Goal: Task Accomplishment & Management: Manage account settings

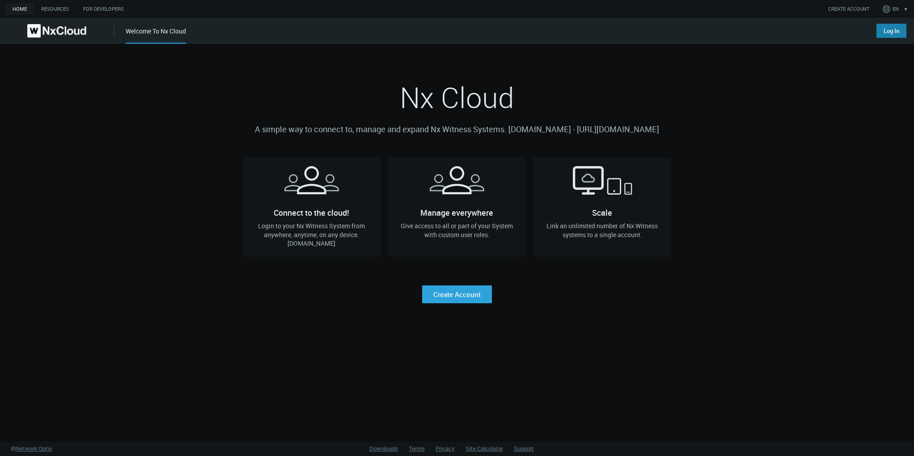
click at [888, 37] on link "Log In" at bounding box center [891, 31] width 30 height 14
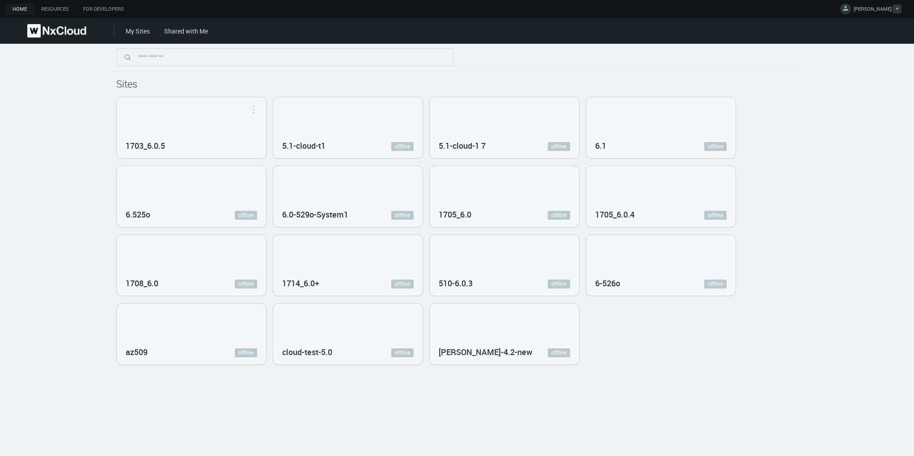
click at [893, 8] on div at bounding box center [896, 8] width 9 height 9
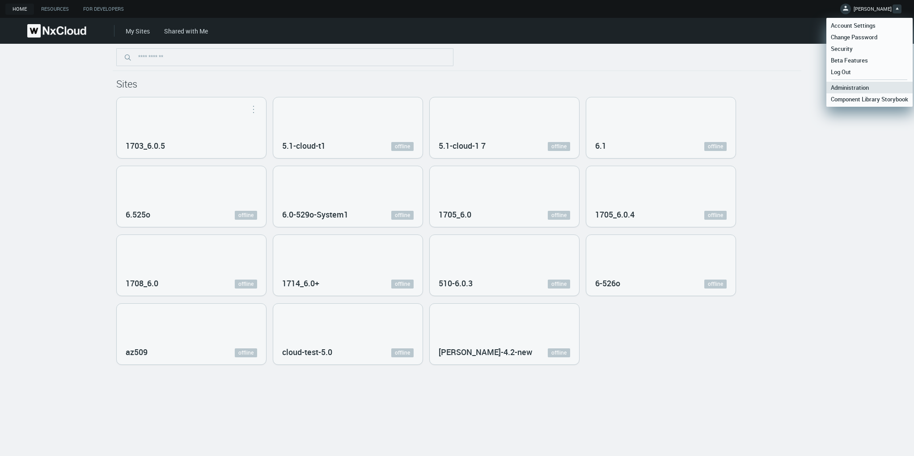
click at [850, 89] on span "Administration" at bounding box center [849, 88] width 47 height 8
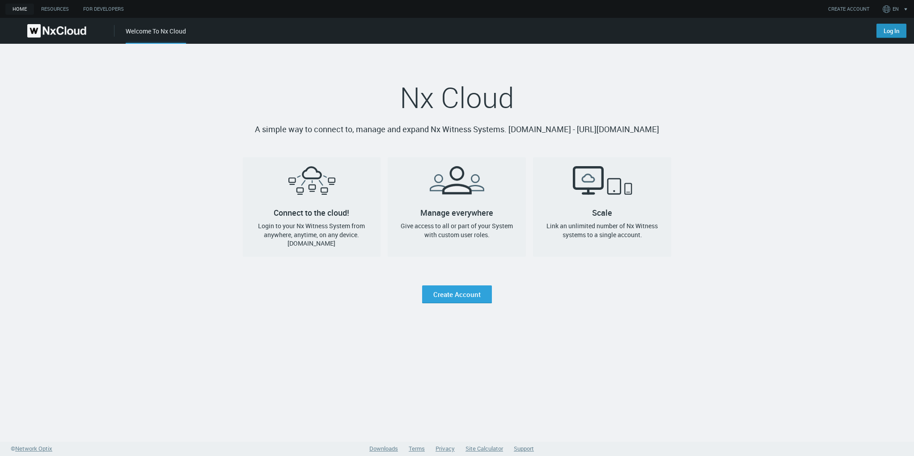
click at [880, 32] on link "Log In" at bounding box center [891, 31] width 30 height 14
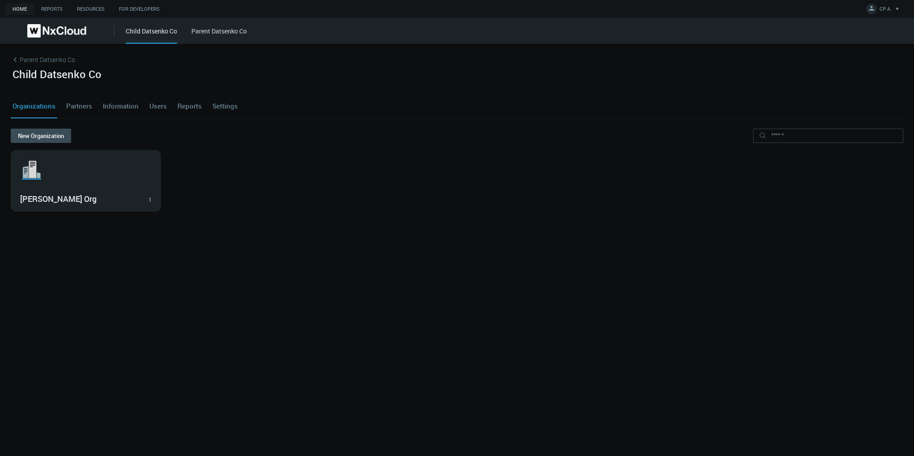
click at [232, 102] on link "Settings" at bounding box center [225, 106] width 29 height 24
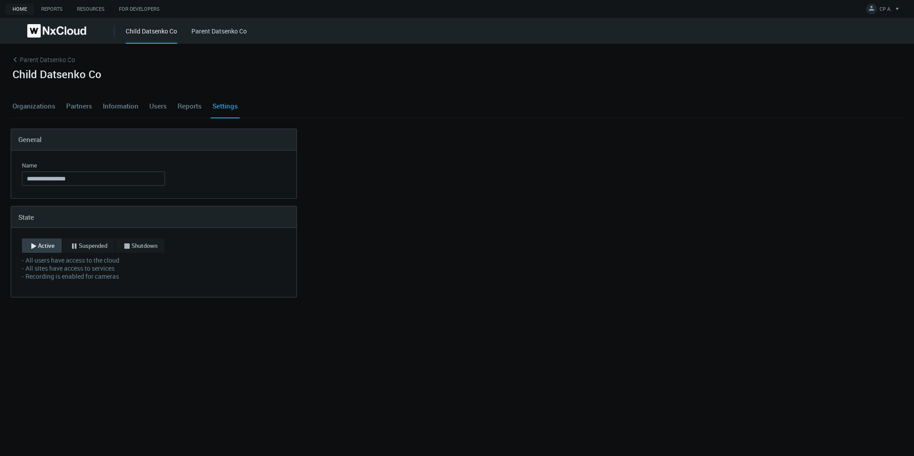
click at [280, 335] on div "**********" at bounding box center [457, 250] width 914 height 413
click at [884, 7] on span "CP A." at bounding box center [885, 10] width 12 height 10
click at [855, 69] on link "Log Out" at bounding box center [869, 73] width 86 height 12
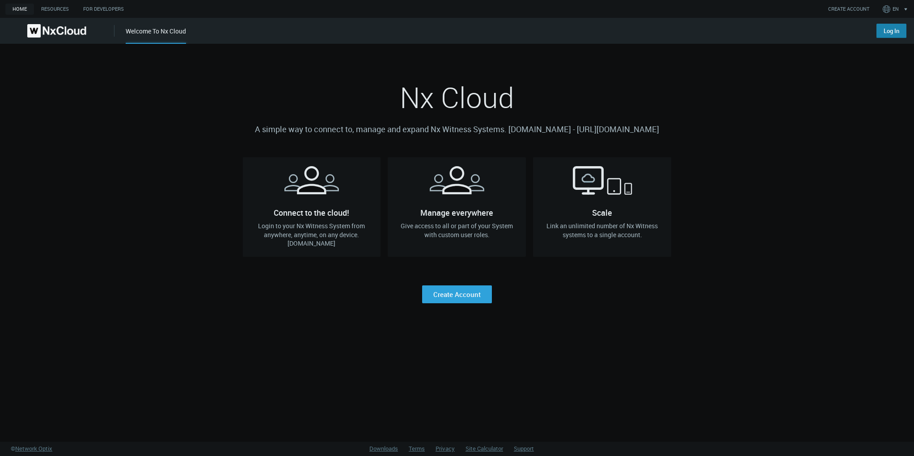
click at [887, 29] on link "Log In" at bounding box center [891, 31] width 30 height 14
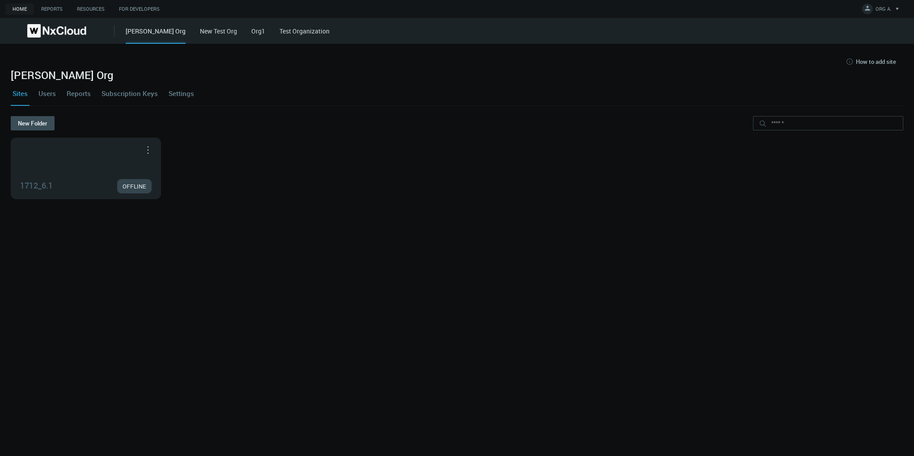
click at [175, 94] on link "Settings" at bounding box center [181, 93] width 29 height 24
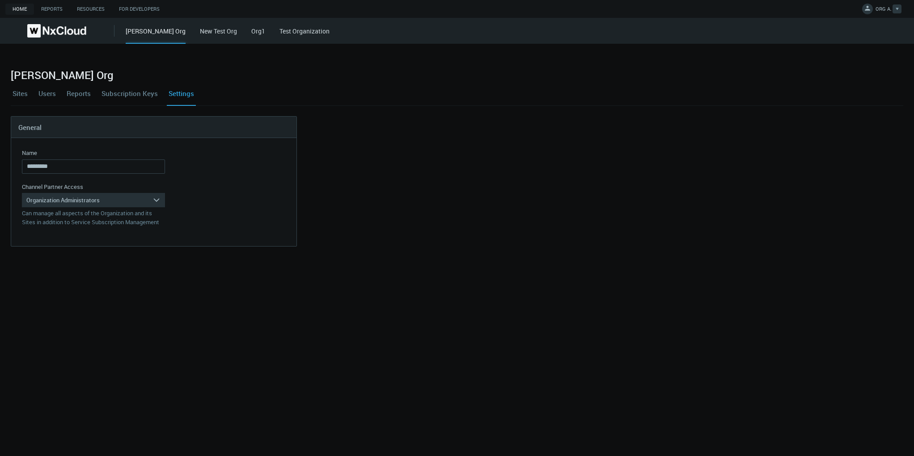
click at [883, 13] on span "ORG A." at bounding box center [883, 10] width 16 height 10
click at [863, 73] on link "Log Out" at bounding box center [869, 73] width 86 height 12
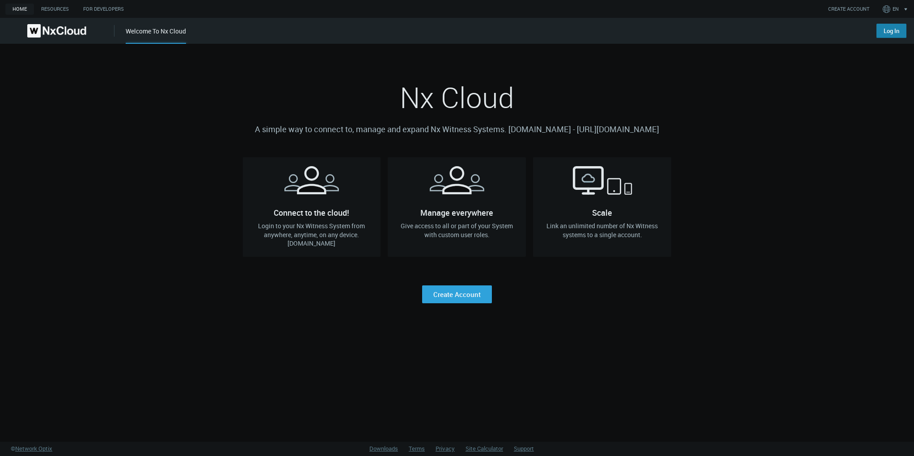
click at [886, 35] on link "Log In" at bounding box center [891, 31] width 30 height 14
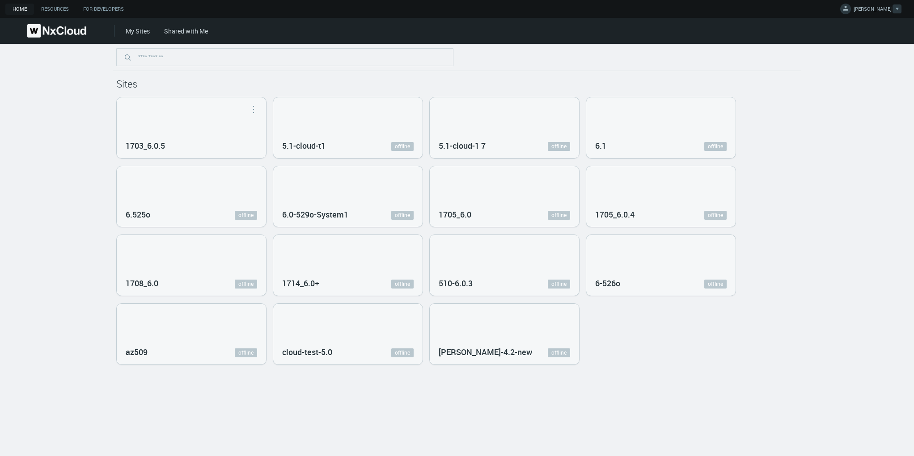
click at [873, 13] on span "[PERSON_NAME]" at bounding box center [872, 10] width 38 height 10
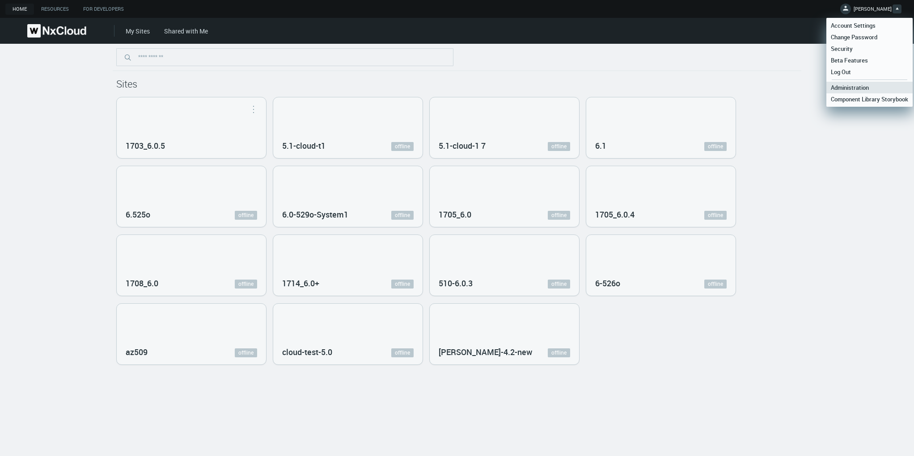
click at [854, 86] on span "Administration" at bounding box center [849, 88] width 47 height 8
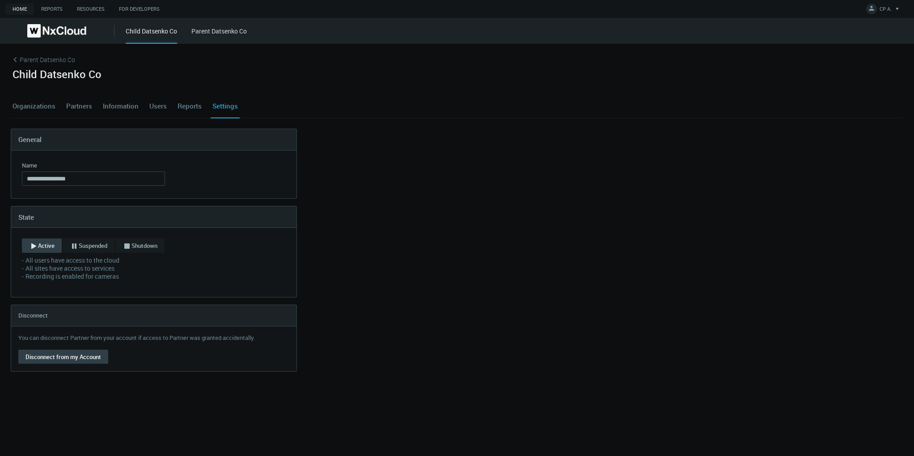
click at [36, 355] on button "Disconnect from my Account" at bounding box center [63, 357] width 90 height 14
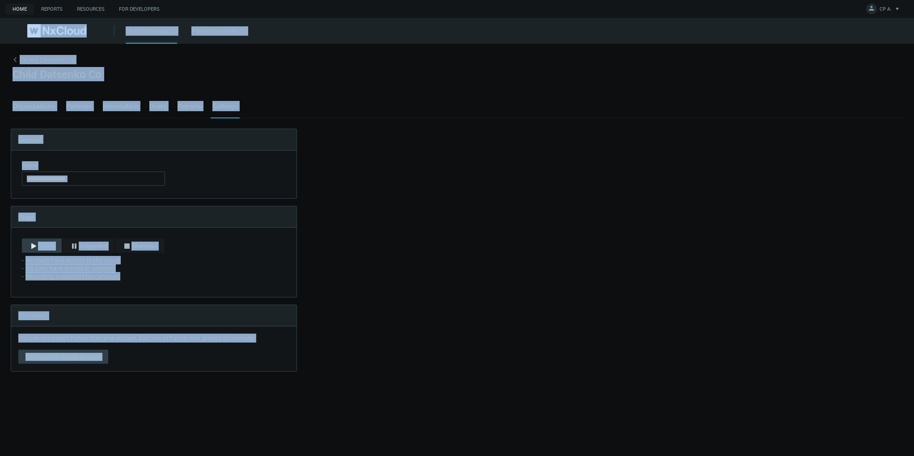
click at [36, 355] on button "Disconnect from my Account" at bounding box center [63, 357] width 90 height 14
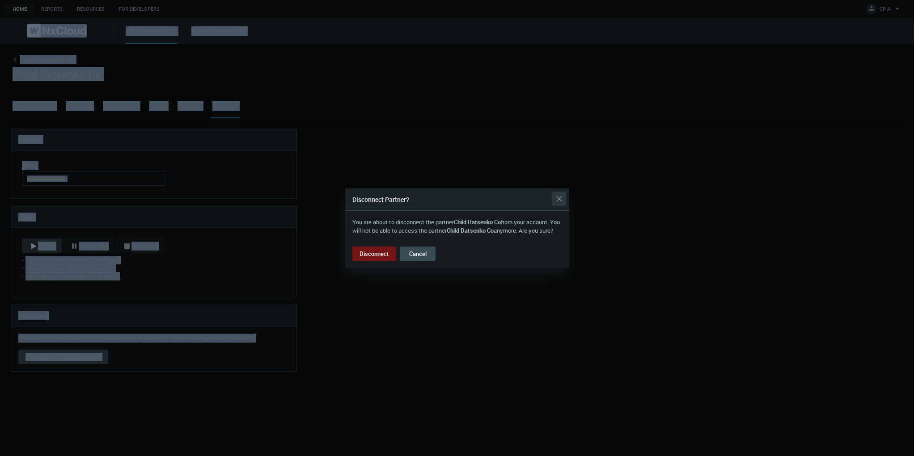
click at [563, 193] on div "Close" at bounding box center [559, 199] width 14 height 18
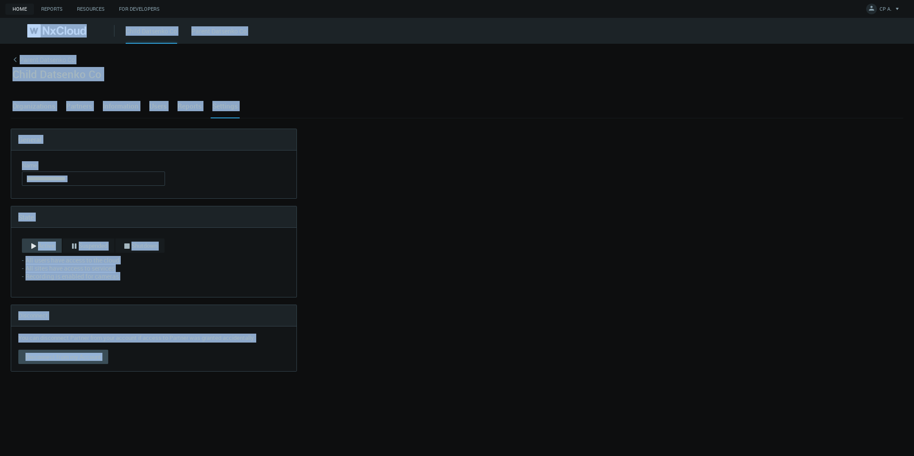
drag, startPoint x: 563, startPoint y: 193, endPoint x: 534, endPoint y: 186, distance: 29.8
click at [563, 193] on nx-channel-partners-settings "**********" at bounding box center [457, 250] width 892 height 243
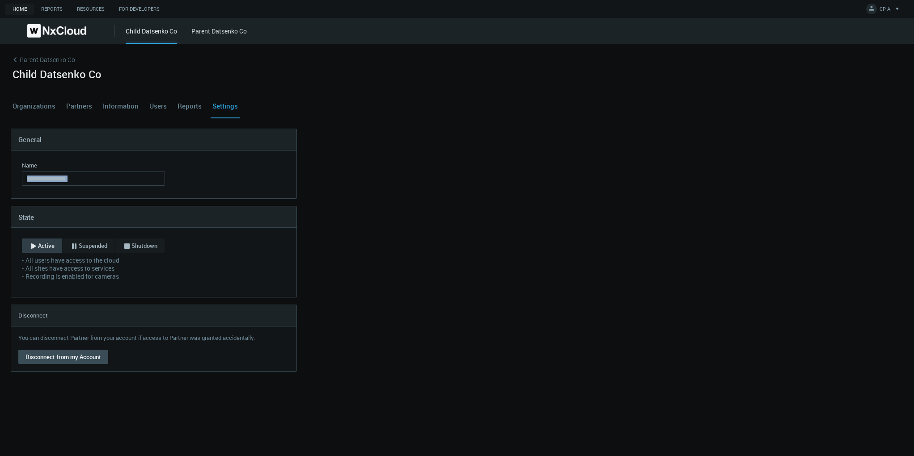
click at [161, 107] on link "Users" at bounding box center [158, 106] width 21 height 24
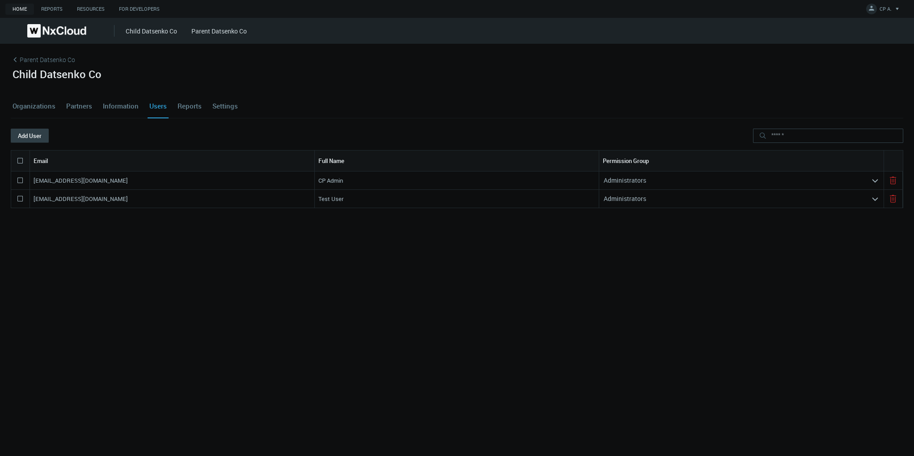
click at [31, 133] on button "Add User" at bounding box center [30, 136] width 38 height 14
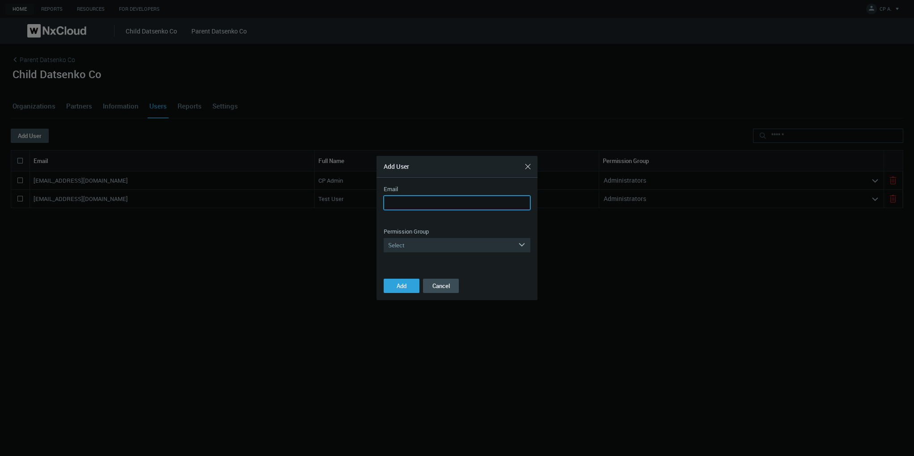
click at [404, 200] on input "Email" at bounding box center [457, 203] width 147 height 14
paste input "**********"
type input "**********"
click at [436, 238] on div "Select" at bounding box center [451, 245] width 134 height 14
click at [424, 257] on div "Administrators" at bounding box center [457, 259] width 138 height 12
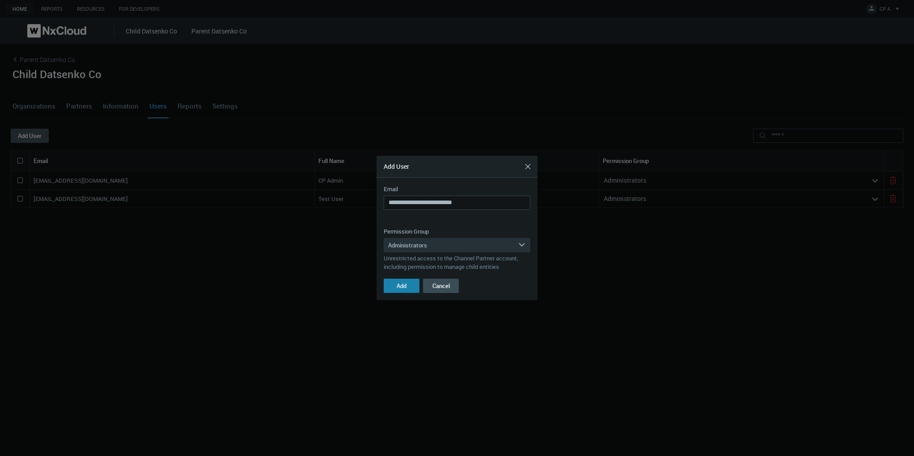
click at [399, 288] on span "Add" at bounding box center [402, 286] width 10 height 8
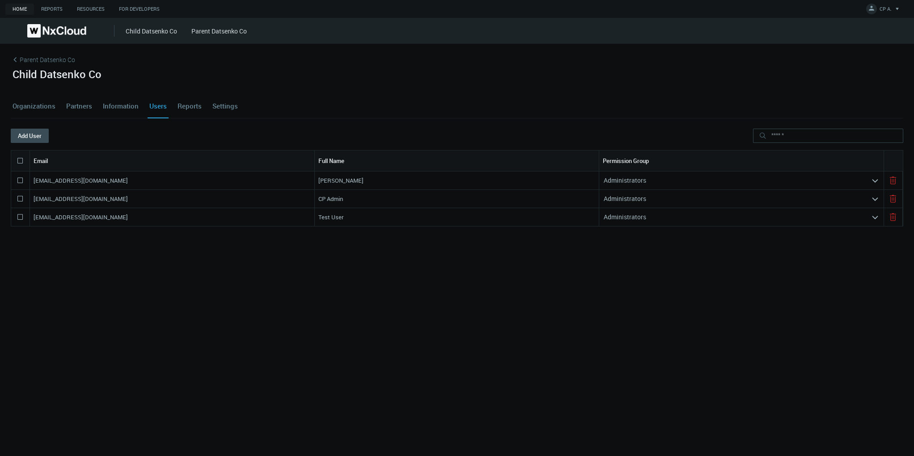
click at [389, 285] on div "idatsenko+2@networkoptix.com Iryna Datsenko Administrators arrow_expand idatsen…" at bounding box center [457, 291] width 892 height 238
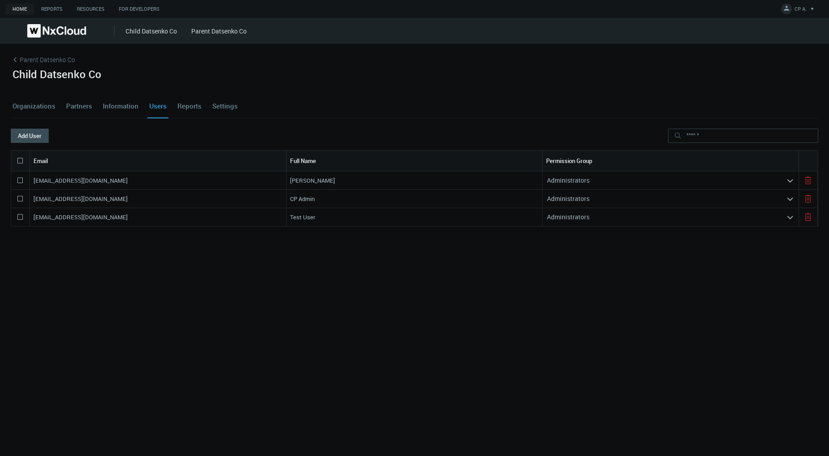
click at [177, 397] on div "idatsenko+2@networkoptix.com Iryna Datsenko Administrators arrow_expand idatsen…" at bounding box center [415, 291] width 808 height 238
click at [25, 106] on link "Organizations" at bounding box center [34, 106] width 46 height 24
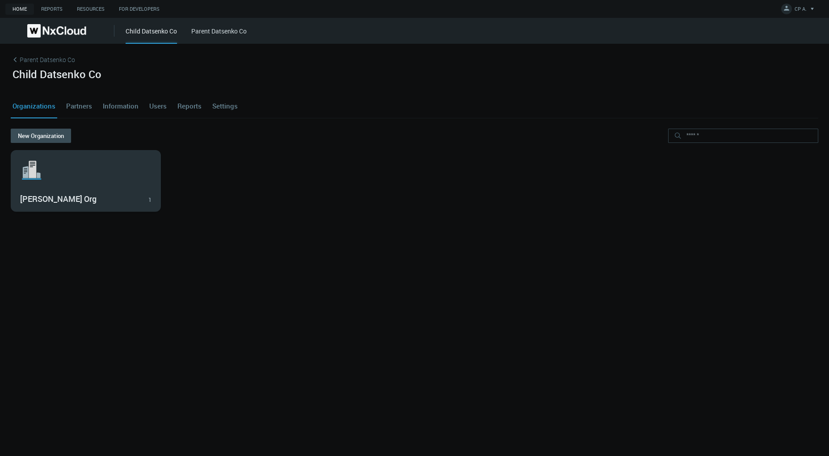
click at [63, 191] on div "Iryna Org 1" at bounding box center [85, 198] width 131 height 15
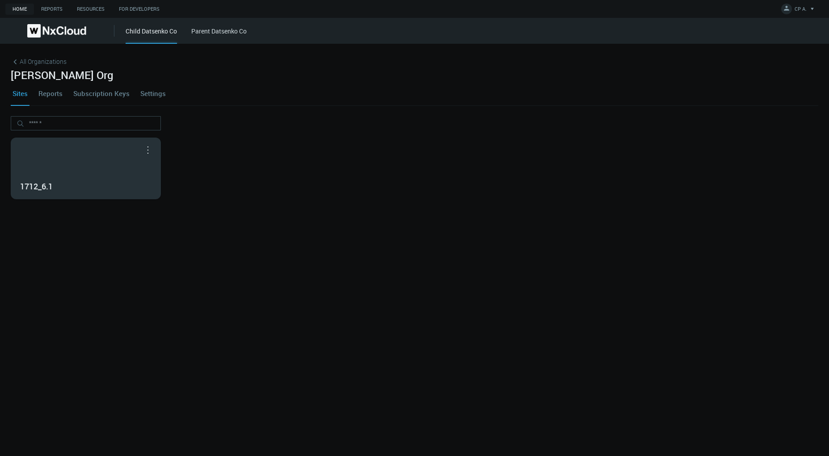
click at [99, 189] on h3 "1712_6.1" at bounding box center [79, 187] width 118 height 10
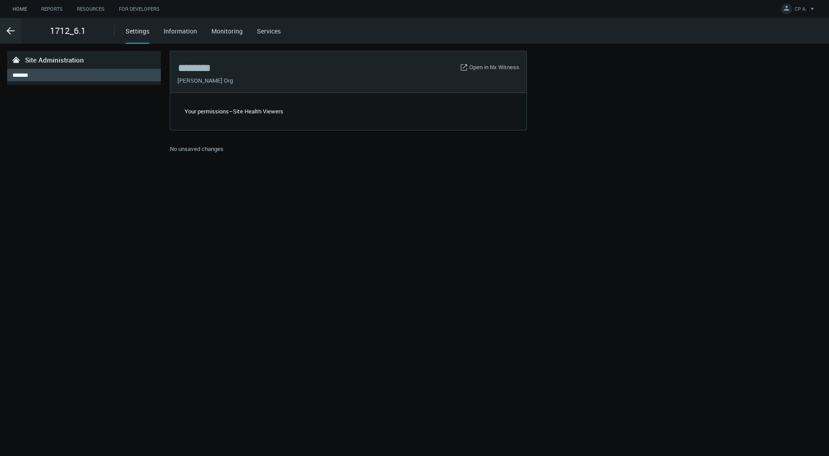
click at [16, 10] on link "Home" at bounding box center [19, 9] width 29 height 11
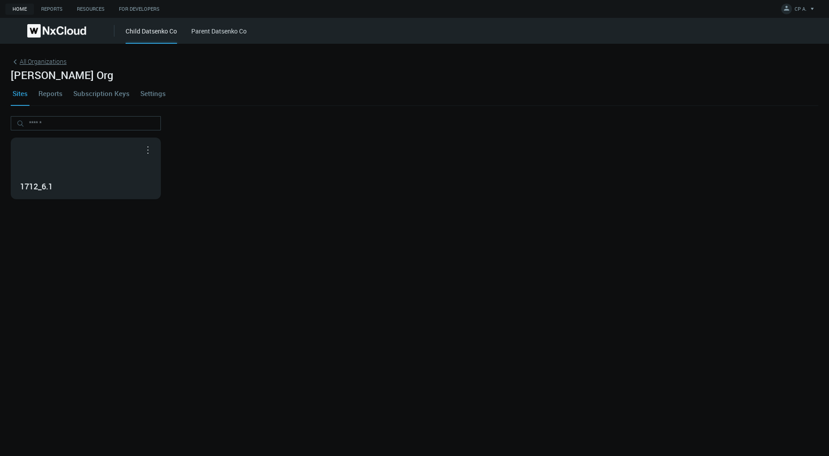
click at [47, 62] on span "All Organizations" at bounding box center [43, 61] width 47 height 9
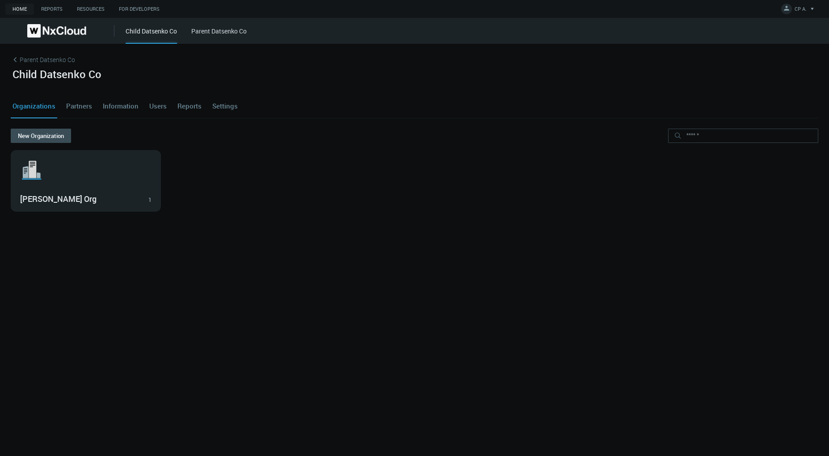
click at [155, 106] on link "Users" at bounding box center [158, 106] width 21 height 24
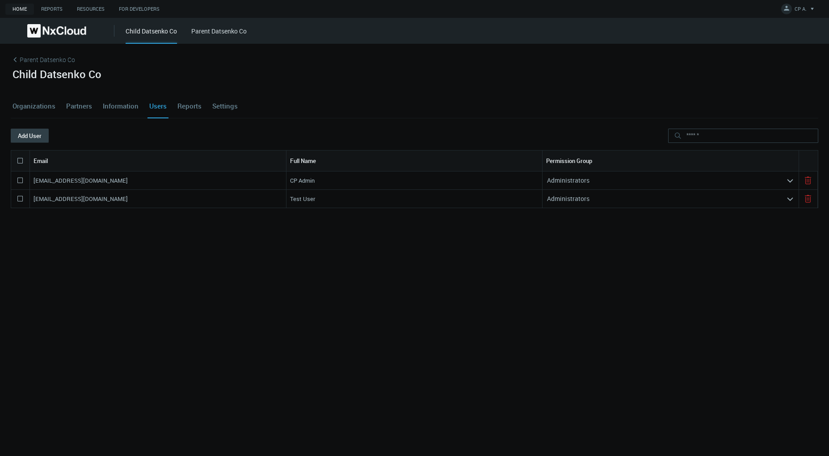
click at [34, 137] on button "Add User" at bounding box center [30, 136] width 38 height 14
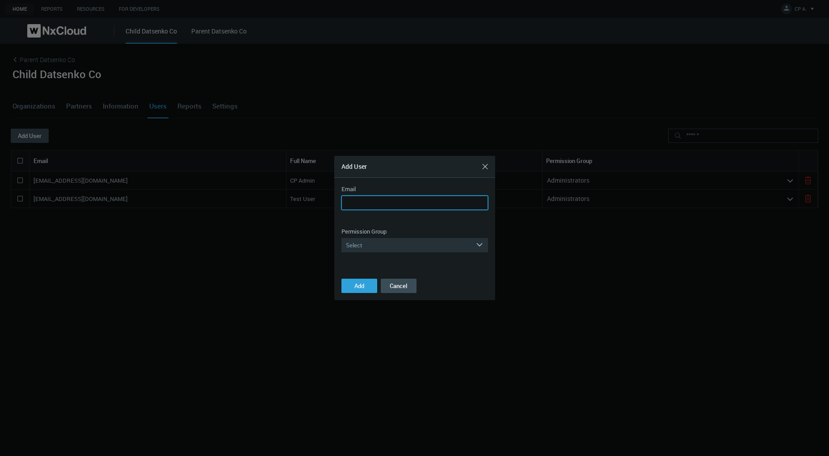
click at [387, 202] on input "Email" at bounding box center [415, 203] width 147 height 14
paste input "**********"
type input "**********"
click at [380, 245] on div "Select" at bounding box center [409, 245] width 134 height 14
click at [380, 256] on div "Administrators" at bounding box center [415, 259] width 138 height 12
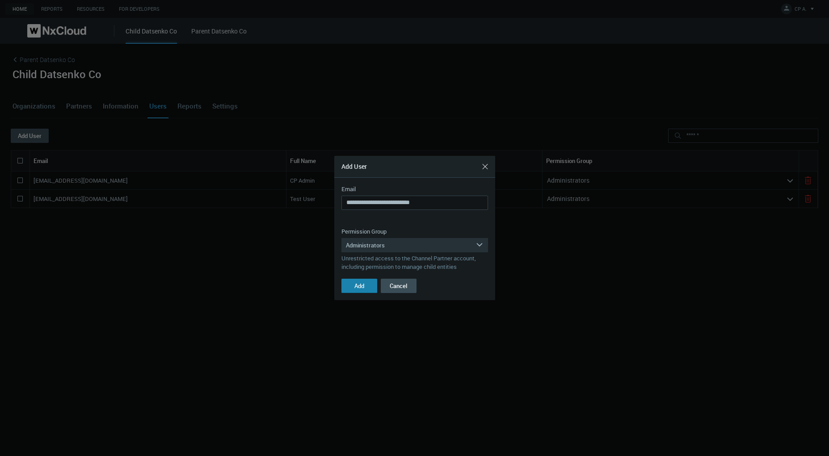
click at [365, 284] on button "Add" at bounding box center [360, 286] width 36 height 14
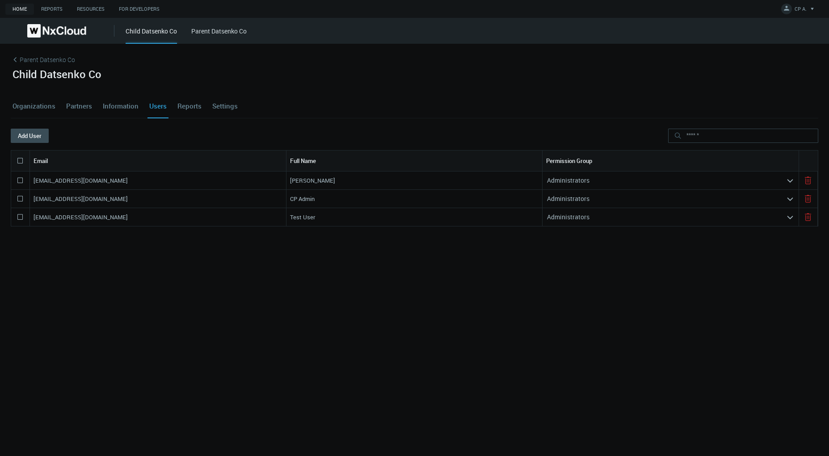
click at [25, 105] on link "Organizations" at bounding box center [34, 106] width 46 height 24
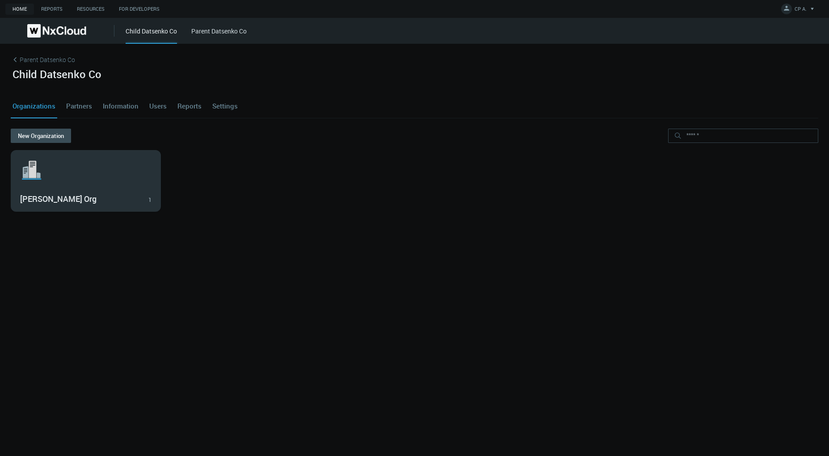
click at [100, 161] on svg-icon ".st1{fill:var(--svg-placeholder-elm2-color);} .st2{fill:var(--brand-core);} .st…" at bounding box center [85, 170] width 131 height 29
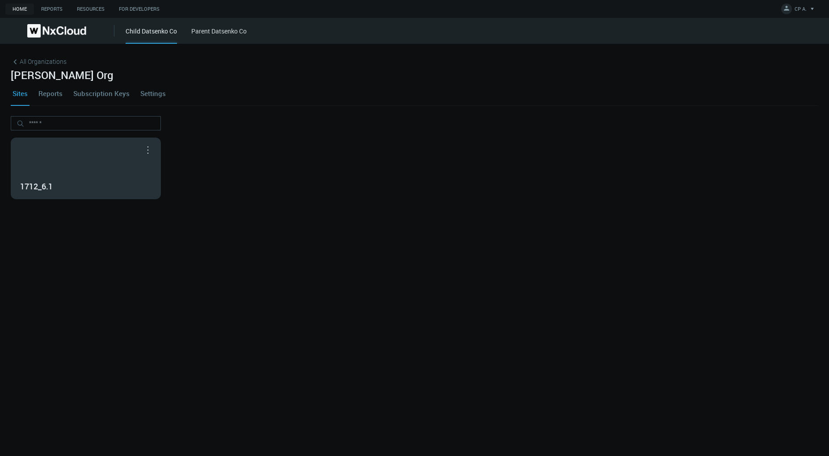
click at [113, 165] on div "1712_6.1" at bounding box center [85, 168] width 149 height 61
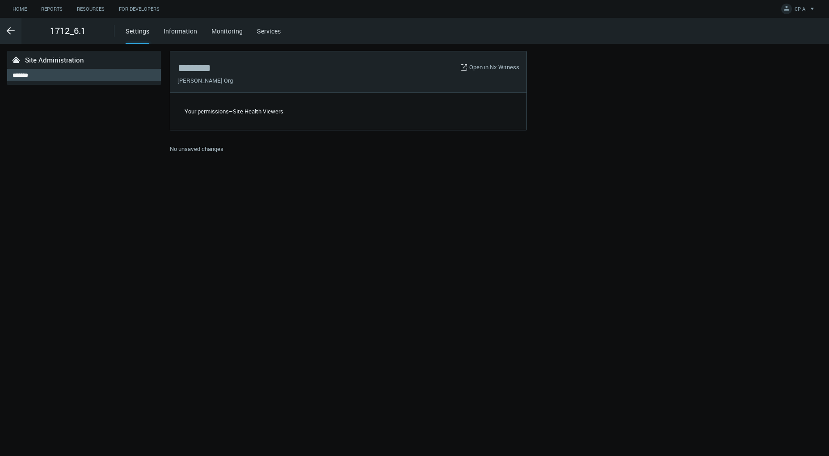
click at [32, 30] on div ".arrow {fill-rule:evenodd;clip-rule:evenodd;fill:none;stroke:var(--btn-arrow-co…" at bounding box center [57, 31] width 114 height 26
click at [19, 5] on link "Home" at bounding box center [19, 9] width 29 height 11
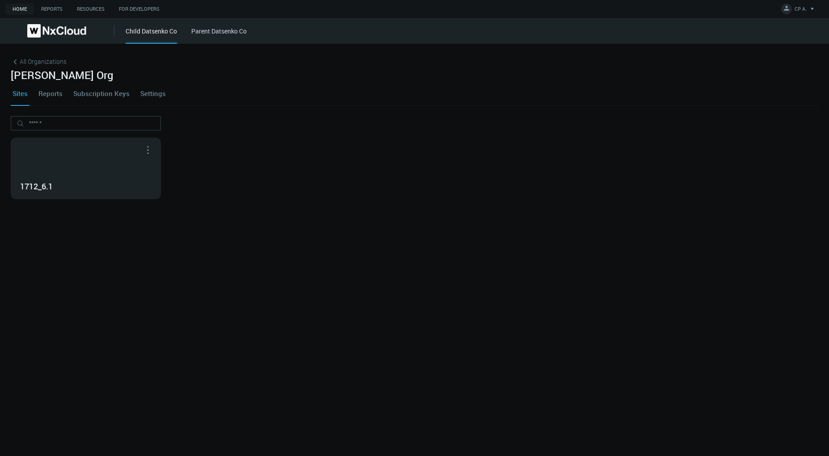
click at [153, 93] on link "Settings" at bounding box center [153, 93] width 29 height 24
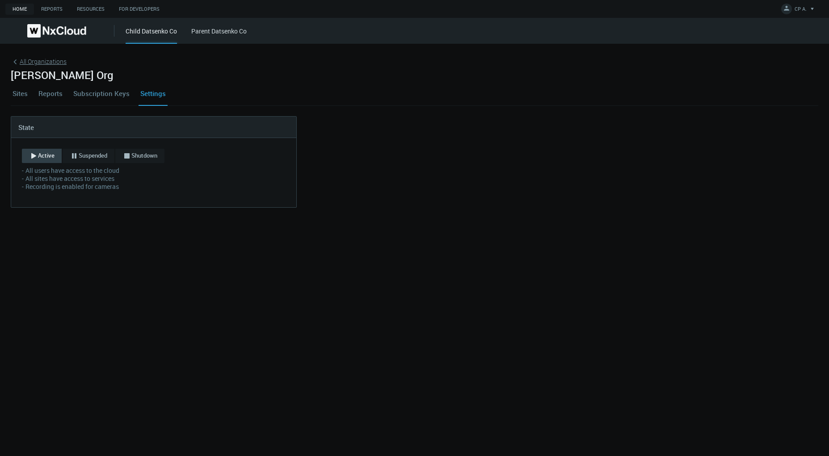
click at [16, 61] on icon at bounding box center [15, 62] width 9 height 9
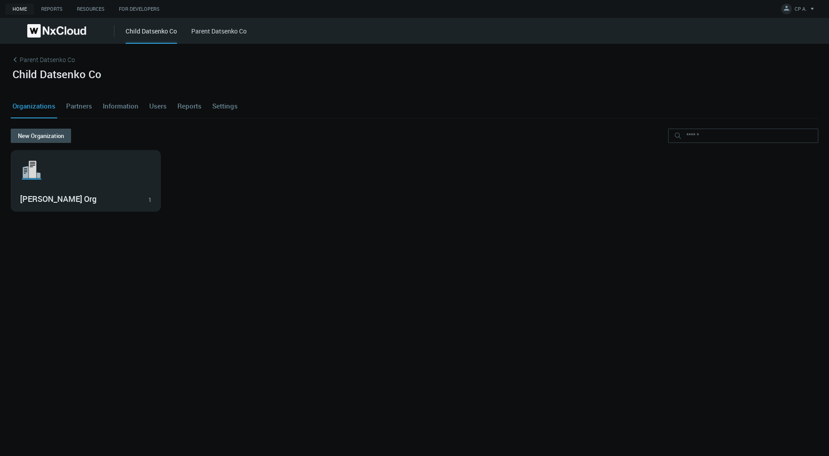
click at [39, 61] on link "Parent Datsenko Co" at bounding box center [415, 61] width 808 height 13
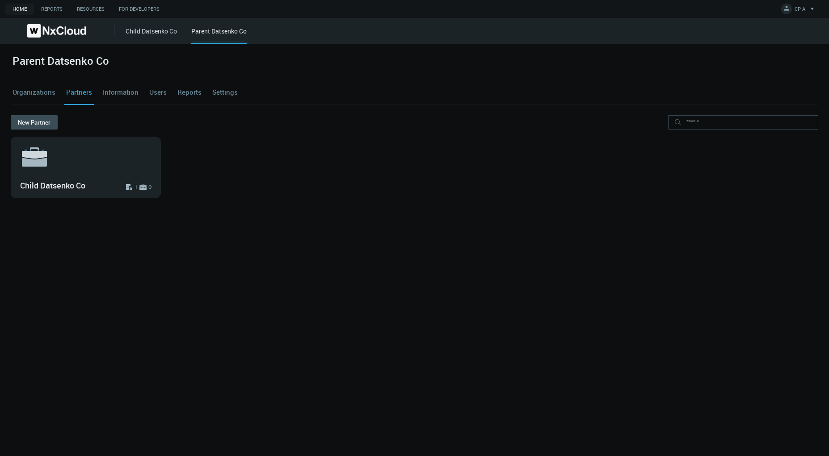
click at [229, 94] on link "Settings" at bounding box center [225, 92] width 29 height 24
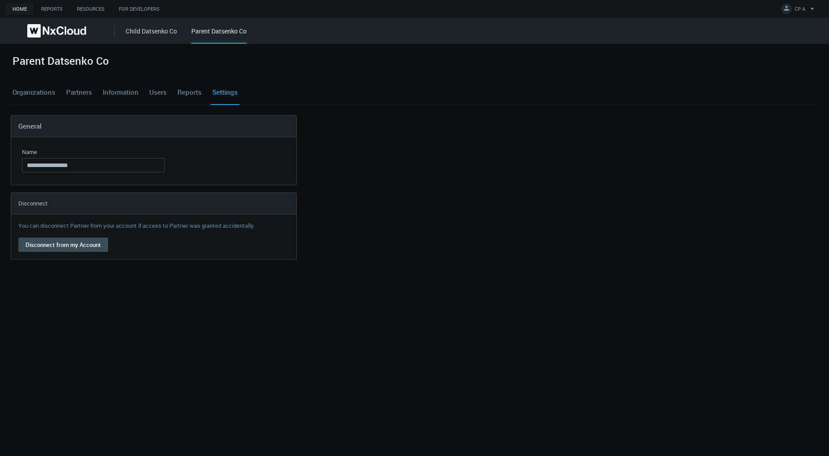
click at [160, 92] on link "Users" at bounding box center [158, 92] width 21 height 24
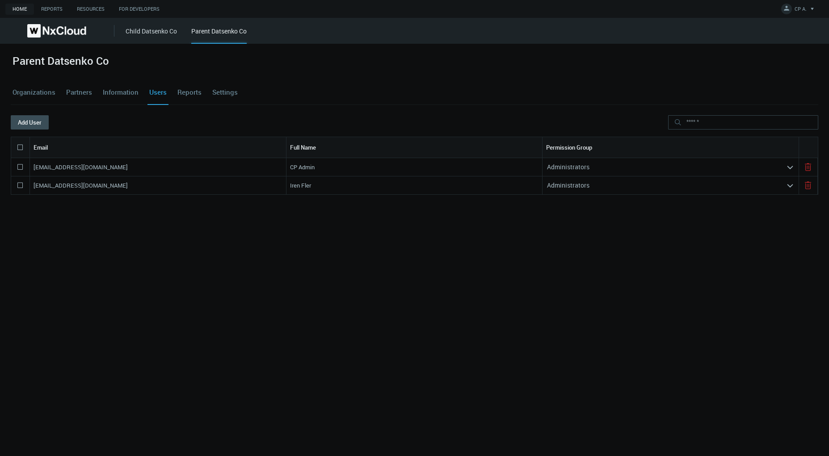
click at [790, 171] on icon "arrow_expand" at bounding box center [790, 168] width 8 height 8
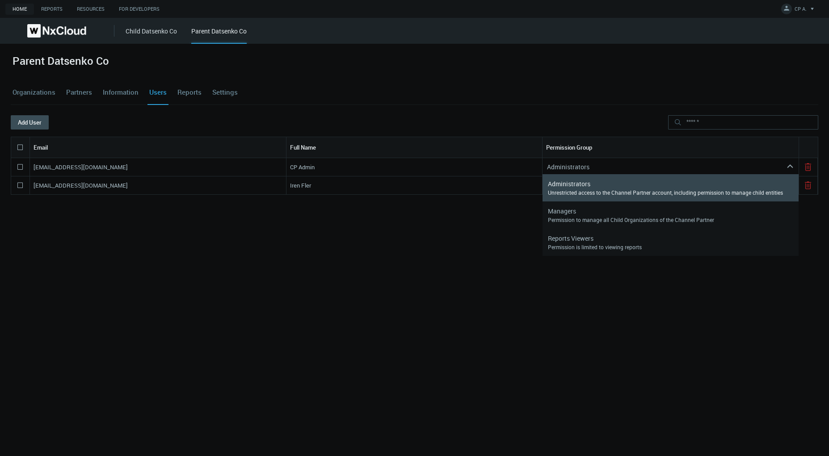
click at [423, 251] on div "idatsenko+cpadmin@networkoptix.com CP Admin Administrators arrow_expand iren.fl…" at bounding box center [415, 284] width 808 height 252
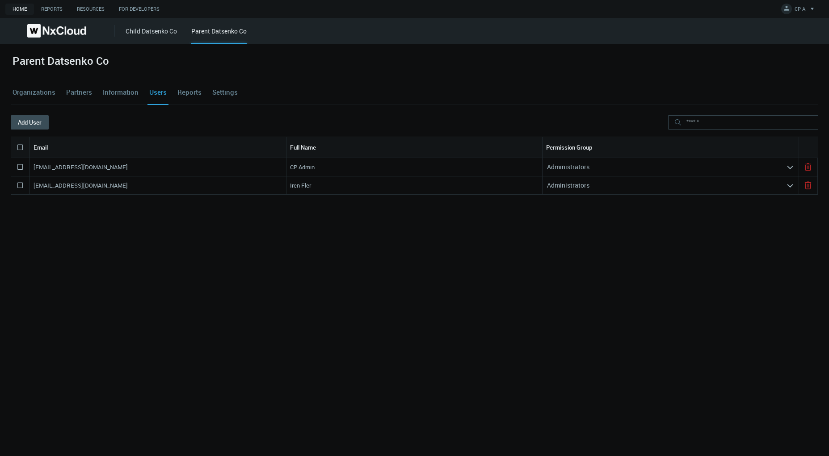
click at [794, 184] on svg-icon "arrow_expand" at bounding box center [792, 184] width 13 height 13
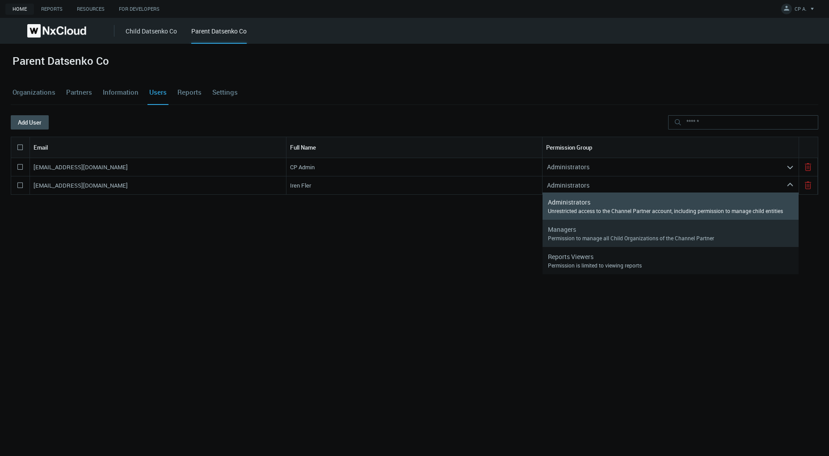
click at [604, 235] on div "Permission to manage all Child Organizations of the Channel Partner" at bounding box center [670, 238] width 245 height 7
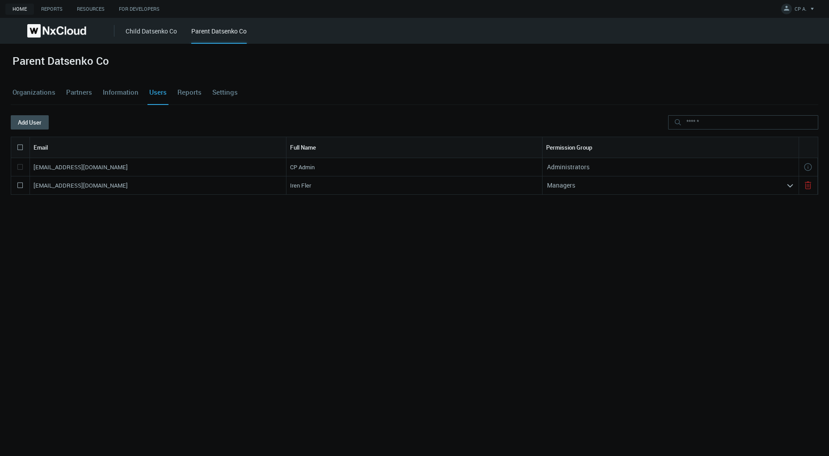
click at [211, 93] on link "Settings" at bounding box center [225, 92] width 29 height 24
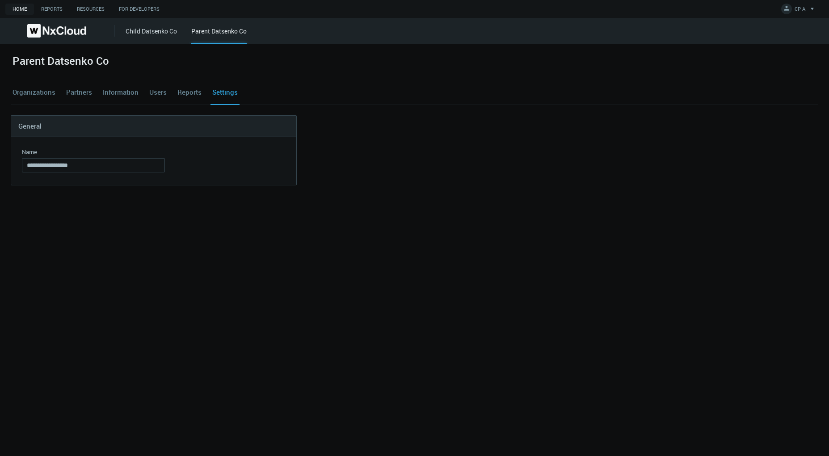
click at [222, 92] on link "Settings" at bounding box center [225, 92] width 29 height 24
click at [159, 87] on link "Users" at bounding box center [158, 92] width 21 height 24
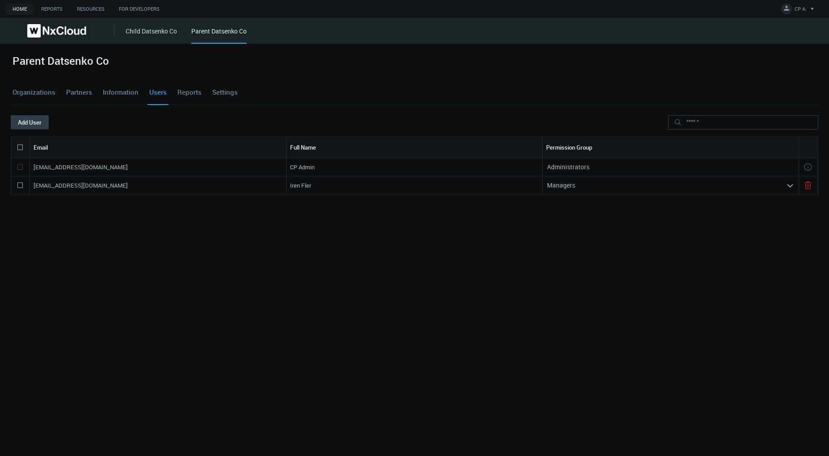
click at [29, 118] on button "Add User" at bounding box center [30, 122] width 38 height 14
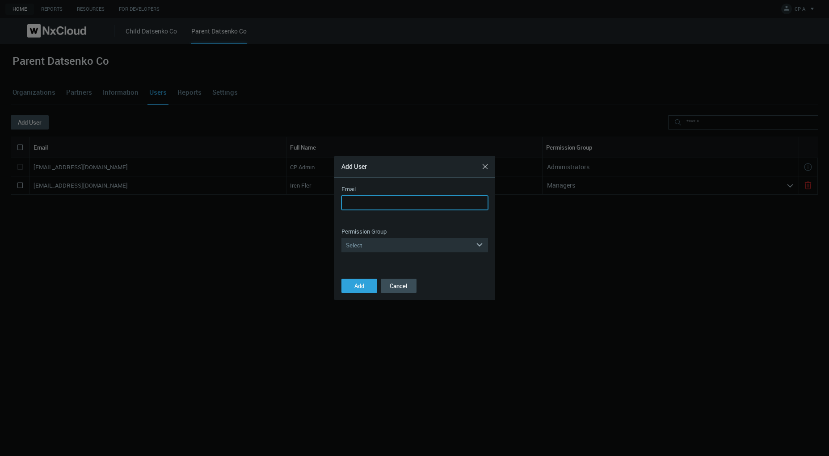
click at [373, 199] on input "Email" at bounding box center [415, 203] width 147 height 14
paste input "**********"
type input "**********"
click at [385, 207] on input "**********" at bounding box center [415, 203] width 147 height 14
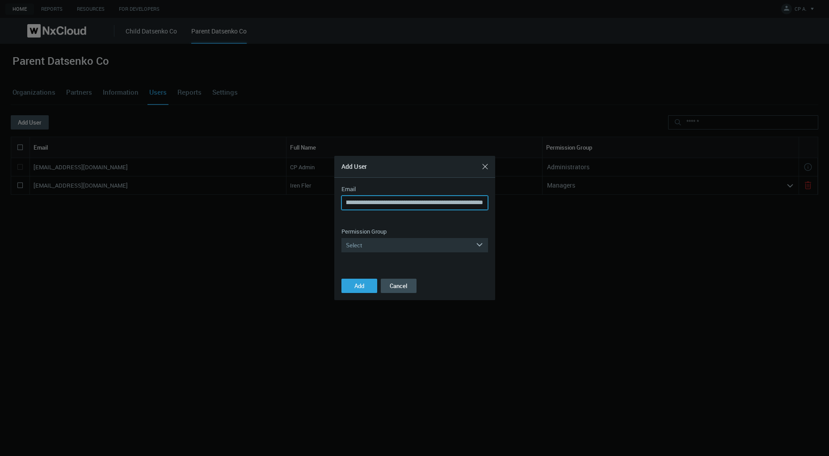
click at [385, 206] on input "**********" at bounding box center [415, 203] width 147 height 14
drag, startPoint x: 385, startPoint y: 206, endPoint x: 378, endPoint y: 208, distance: 7.9
click at [378, 208] on input "**********" at bounding box center [415, 203] width 147 height 14
click at [377, 208] on input "**********" at bounding box center [415, 203] width 147 height 14
click at [415, 207] on input "**********" at bounding box center [415, 203] width 147 height 14
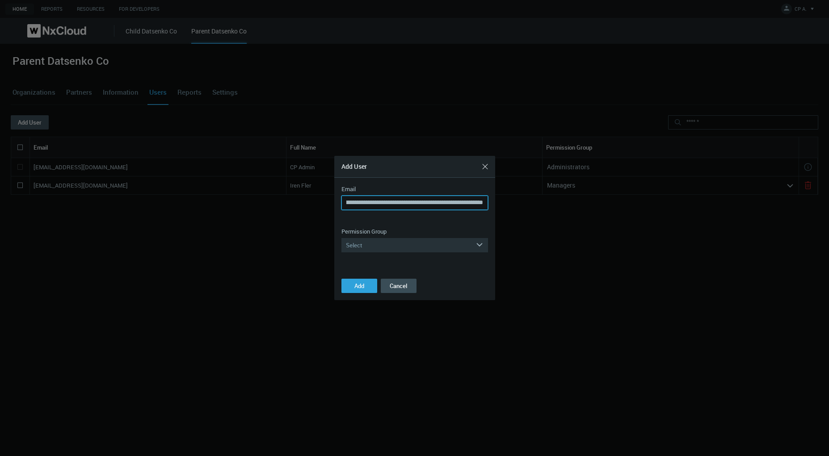
click at [415, 207] on input "**********" at bounding box center [415, 203] width 147 height 14
click at [375, 202] on input "**********" at bounding box center [415, 203] width 147 height 14
type input "**********"
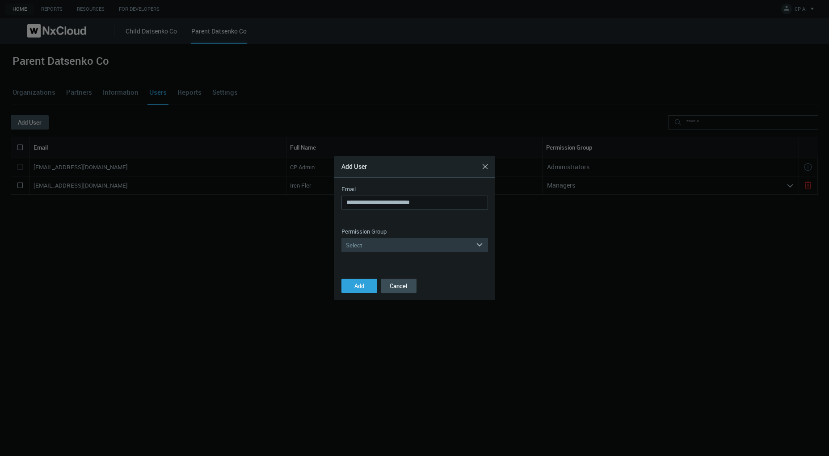
click at [385, 245] on div "Select" at bounding box center [409, 245] width 134 height 14
click at [380, 256] on div "Administrators" at bounding box center [415, 259] width 138 height 12
click at [366, 281] on button "Add" at bounding box center [360, 286] width 36 height 14
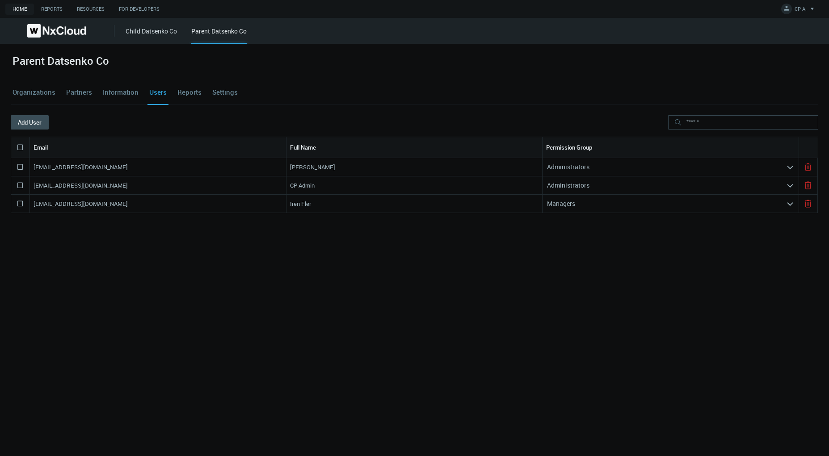
click at [211, 91] on link "Settings" at bounding box center [225, 92] width 29 height 24
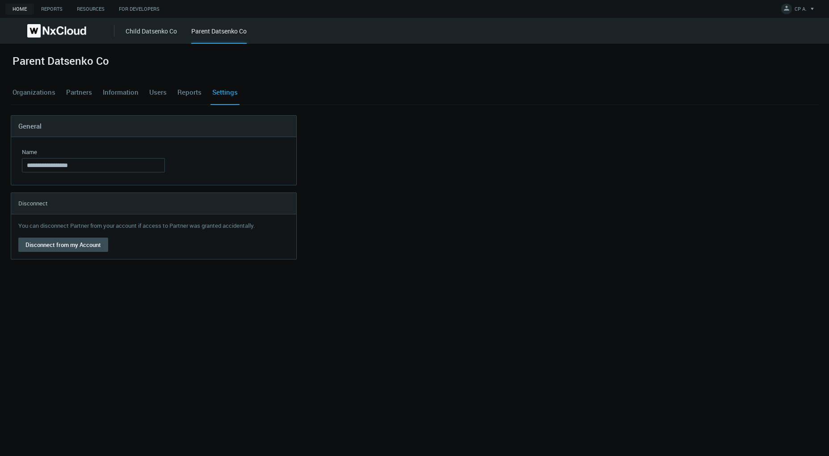
click at [22, 94] on link "Organizations" at bounding box center [34, 92] width 46 height 24
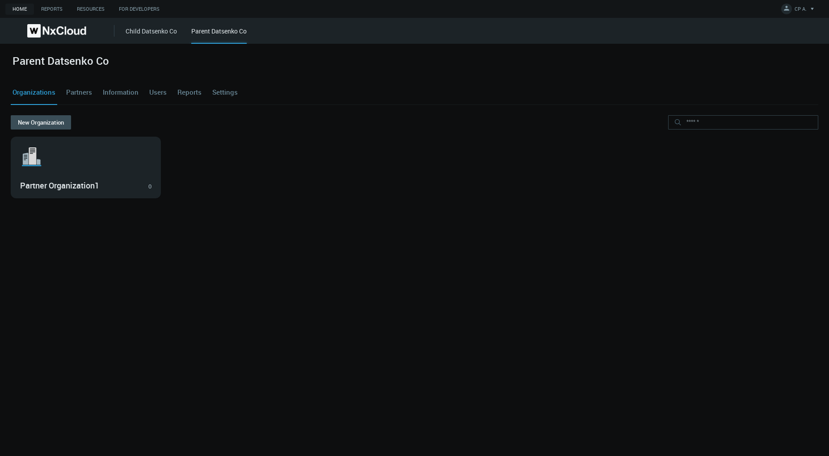
click at [224, 95] on link "Settings" at bounding box center [225, 92] width 29 height 24
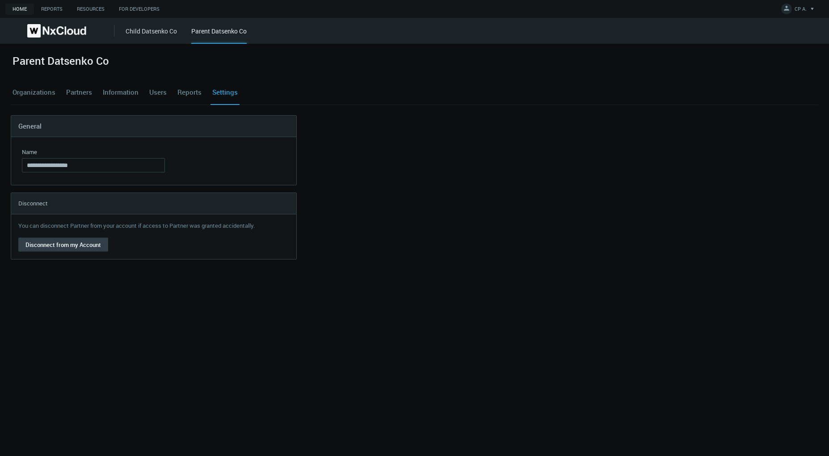
click at [70, 248] on button "Disconnect from my Account" at bounding box center [63, 245] width 90 height 14
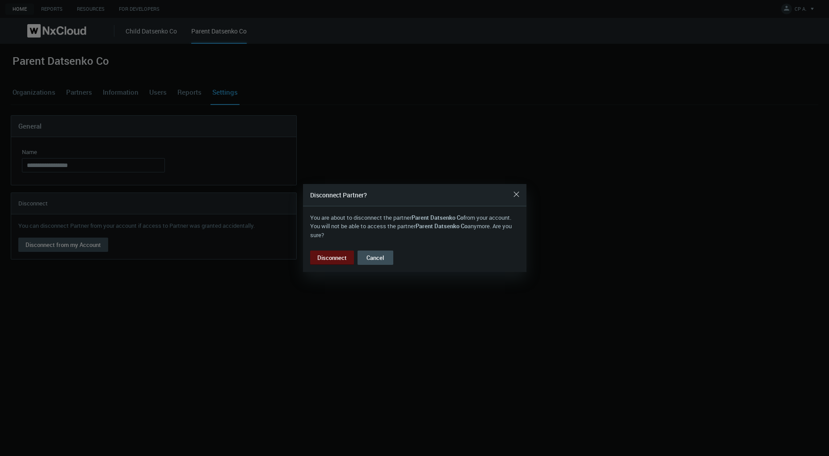
click at [329, 258] on button "Disconnect" at bounding box center [332, 258] width 44 height 14
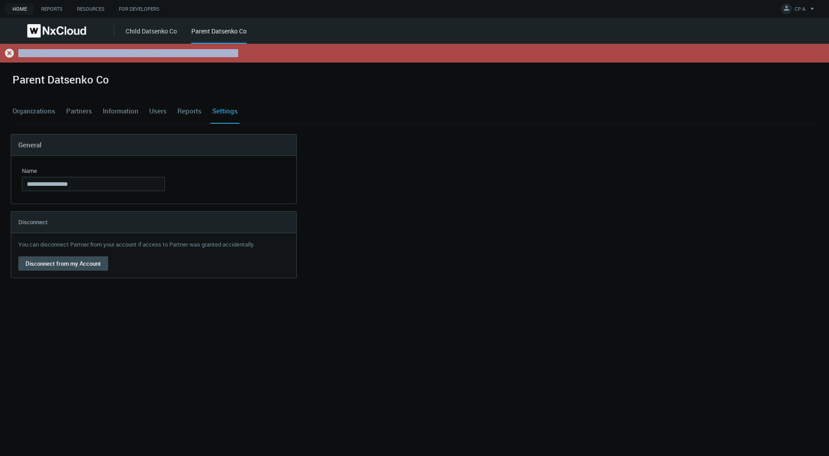
drag, startPoint x: 270, startPoint y: 53, endPoint x: 8, endPoint y: 53, distance: 261.5
click at [8, 53] on div ".error { fill : #C22626; } There should be at least one user in the channel par…" at bounding box center [414, 53] width 828 height 18
click at [8, 53] on icon at bounding box center [9, 53] width 9 height 9
drag, startPoint x: 27, startPoint y: 53, endPoint x: 267, endPoint y: 55, distance: 239.6
click at [267, 55] on div ".error { fill : #C22626; } There should be at least one user in the channel par…" at bounding box center [414, 53] width 828 height 18
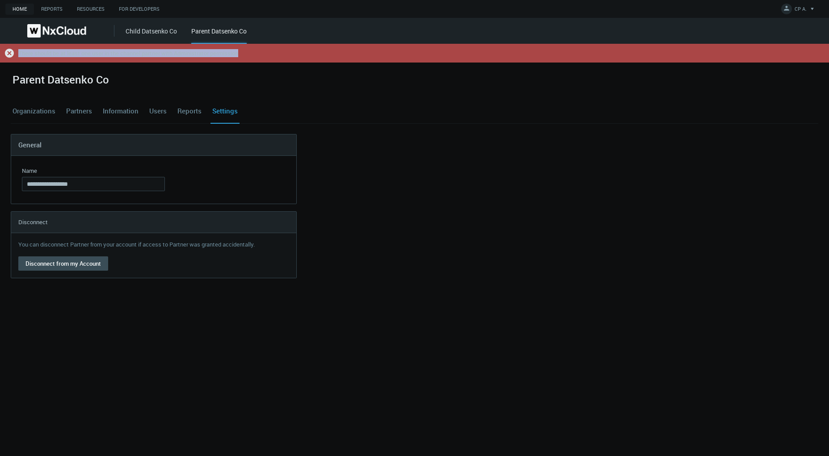
click at [267, 55] on div ".error { fill : #C22626; } There should be at least one user in the channel par…" at bounding box center [414, 53] width 828 height 18
drag, startPoint x: 249, startPoint y: 55, endPoint x: 18, endPoint y: 53, distance: 230.7
click at [18, 53] on div ".error { fill : #C22626; } There should be at least one user in the channel par…" at bounding box center [414, 53] width 828 height 18
click at [18, 53] on div "There should be at least one user in the channel partner with Administrator per…" at bounding box center [128, 53] width 220 height 6
click at [29, 55] on div "There should be at least one user in the channel partner with Administrator per…" at bounding box center [128, 53] width 220 height 6
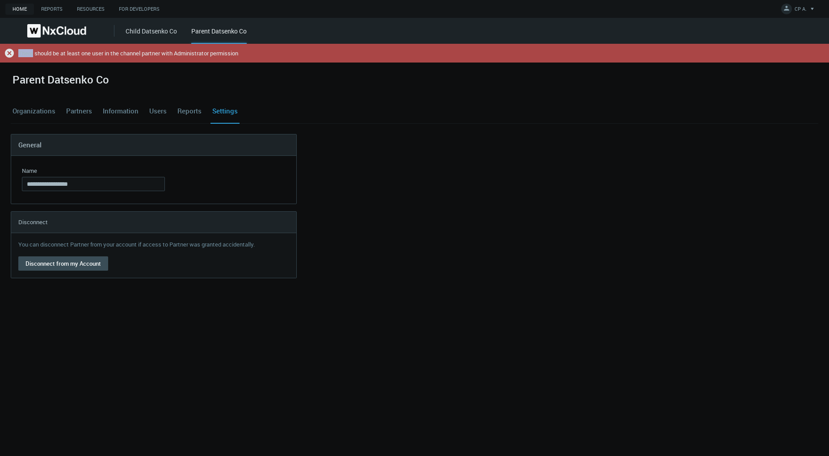
click at [29, 55] on div "There should be at least one user in the channel partner with Administrator per…" at bounding box center [128, 53] width 220 height 6
copy div "There should be at least one user in the channel partner with Administrator per…"
click at [8, 55] on icon at bounding box center [9, 53] width 9 height 9
click at [8, 54] on icon ".error { fill : #C22626; }" at bounding box center [9, 53] width 9 height 9
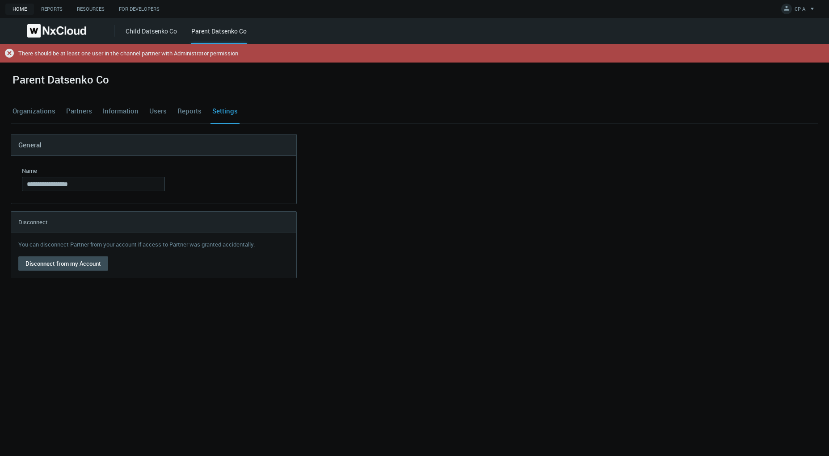
click at [162, 110] on link "Users" at bounding box center [158, 111] width 21 height 24
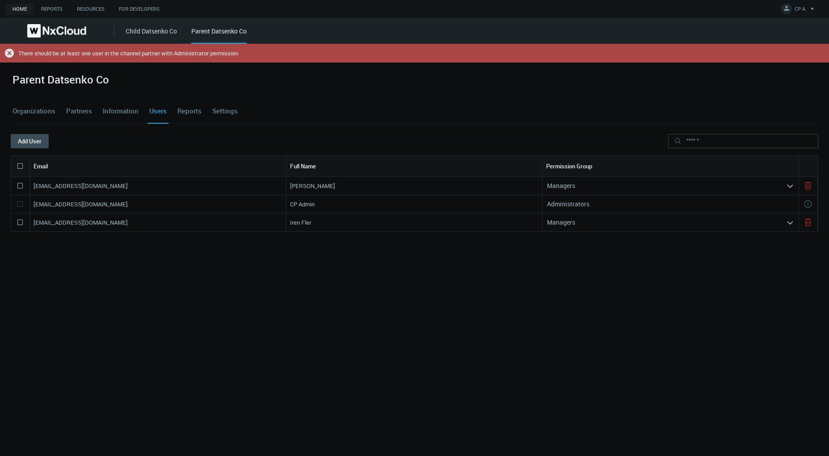
click at [137, 188] on div "idatsenko+2@networkoptix.com" at bounding box center [158, 186] width 257 height 18
click at [595, 222] on div "Managers" at bounding box center [665, 222] width 244 height 14
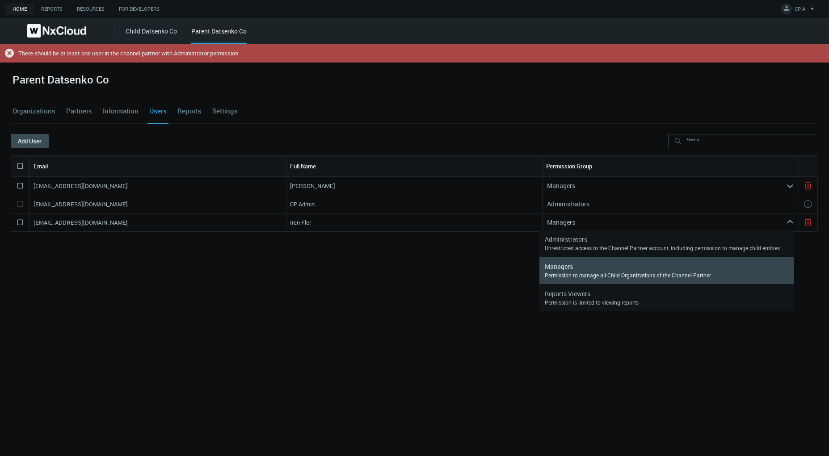
click at [581, 184] on div "Managers" at bounding box center [665, 186] width 244 height 14
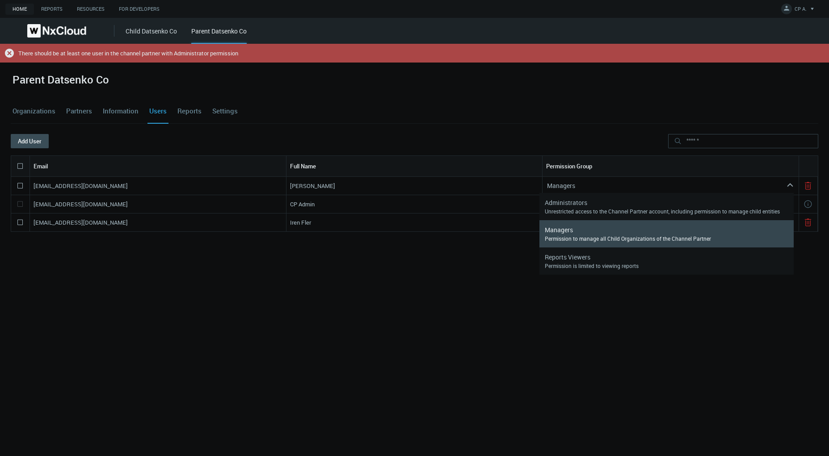
click at [581, 184] on div "Managers" at bounding box center [665, 186] width 244 height 14
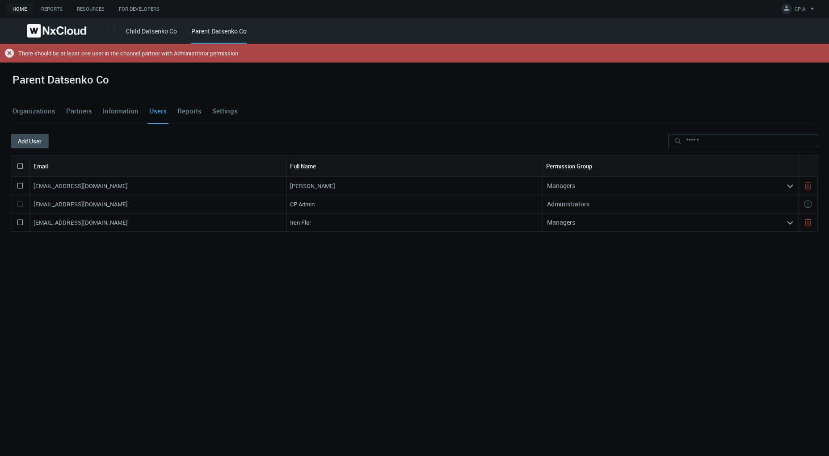
click at [581, 185] on div "Managers" at bounding box center [665, 186] width 244 height 14
